Goal: Information Seeking & Learning: Understand process/instructions

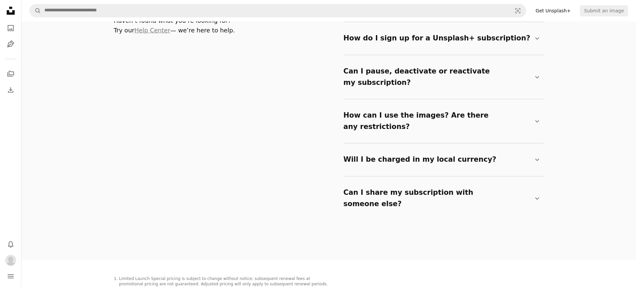
scroll to position [1158, 0]
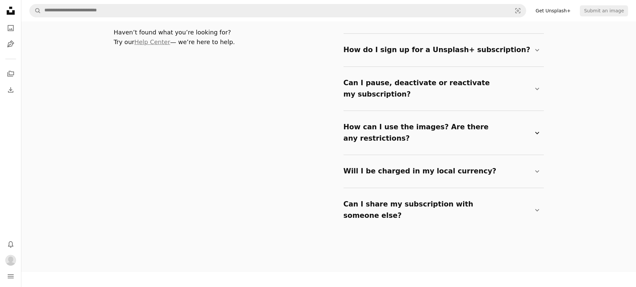
drag, startPoint x: 405, startPoint y: 102, endPoint x: 396, endPoint y: 123, distance: 22.6
click at [402, 111] on details "How can I use the images? Are there any restrictions? Chevron down All Unsplash…" at bounding box center [444, 133] width 200 height 44
click at [396, 123] on summary "How can I use the images? Are there any restrictions? Chevron down" at bounding box center [443, 132] width 198 height 33
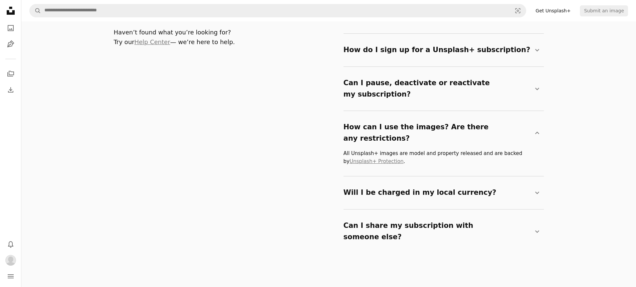
click at [16, 10] on icon "Unsplash logo Unsplash Home" at bounding box center [10, 10] width 13 height 13
